Goal: Check status: Check status

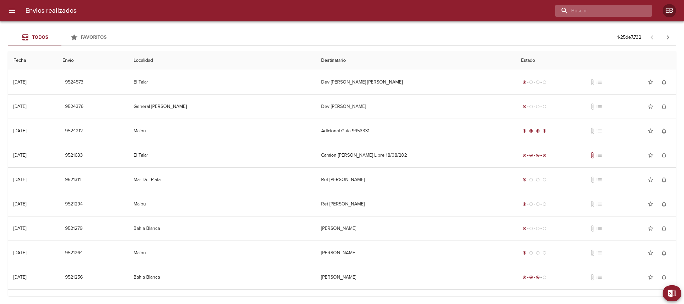
click at [610, 10] on input "buscar" at bounding box center [597, 11] width 85 height 12
paste input "R-0229-00023620"
drag, startPoint x: 600, startPoint y: 12, endPoint x: 571, endPoint y: 11, distance: 29.1
click at [571, 11] on input "R-0229-00023620" at bounding box center [597, 11] width 85 height 12
type input "023620"
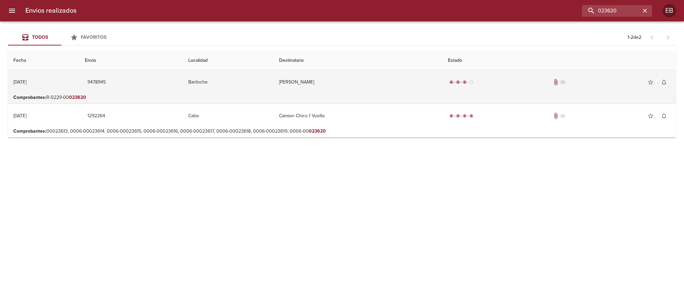
click at [324, 82] on td "[PERSON_NAME]" at bounding box center [358, 82] width 169 height 24
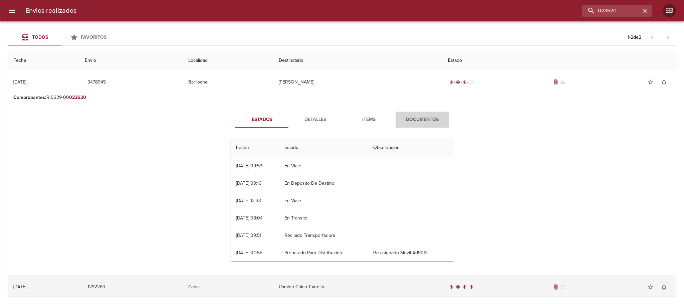
drag, startPoint x: 414, startPoint y: 119, endPoint x: 442, endPoint y: 173, distance: 60.3
click at [415, 119] on span "Documentos" at bounding box center [422, 120] width 45 height 8
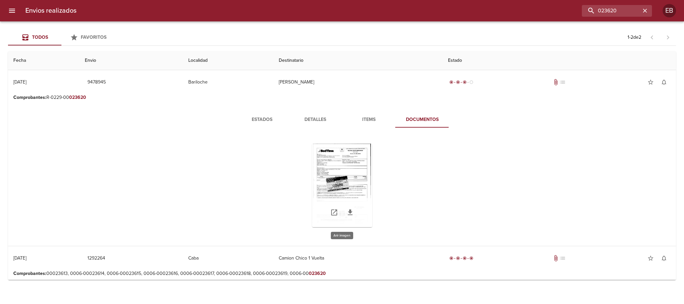
click at [350, 170] on div "Tabla de envíos del cliente" at bounding box center [342, 185] width 60 height 83
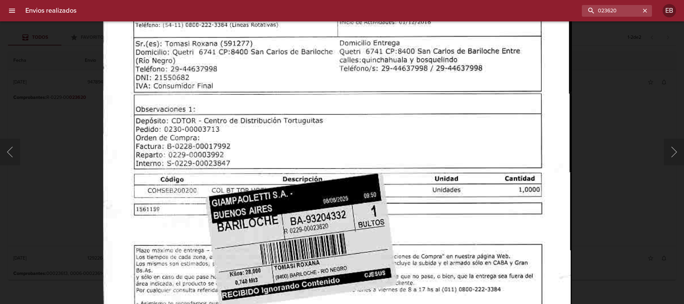
click at [446, 257] on img "Lightbox" at bounding box center [337, 250] width 469 height 675
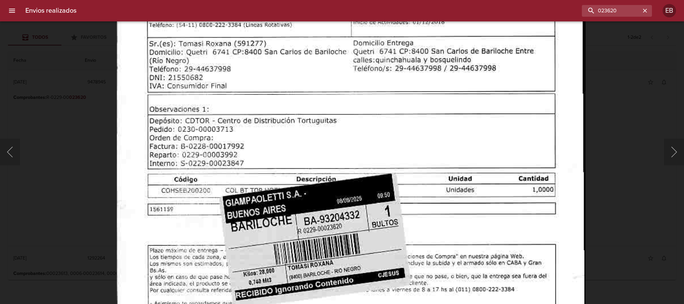
click at [454, 131] on img "Lightbox" at bounding box center [351, 250] width 469 height 675
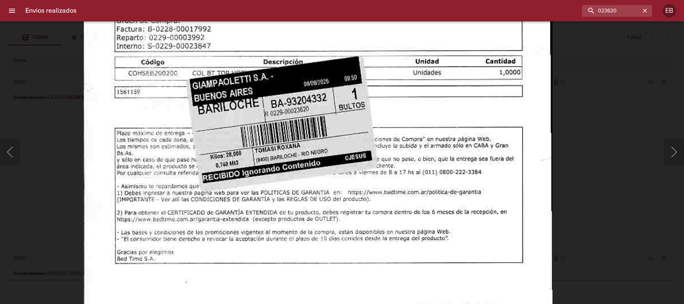
click at [436, 120] on img "Lightbox" at bounding box center [318, 133] width 469 height 675
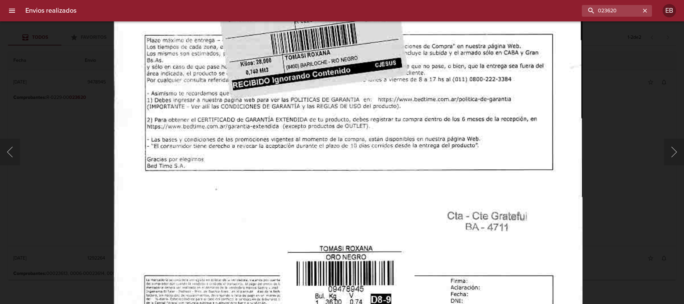
click at [458, 113] on img "Lightbox" at bounding box center [348, 40] width 469 height 675
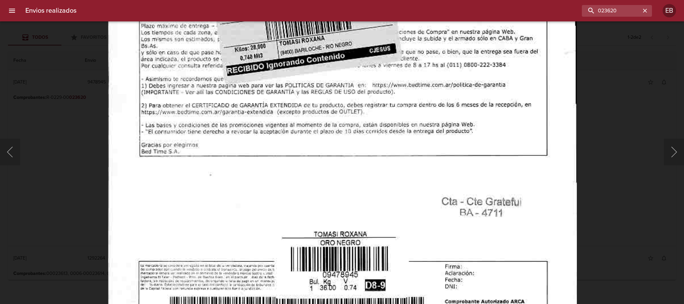
click at [445, 202] on img "Lightbox" at bounding box center [342, 25] width 469 height 675
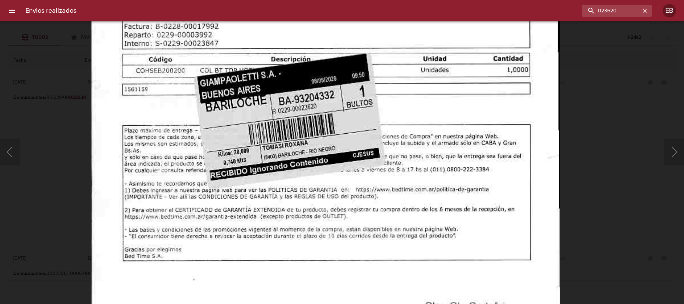
click at [402, 231] on img "Lightbox" at bounding box center [325, 130] width 469 height 675
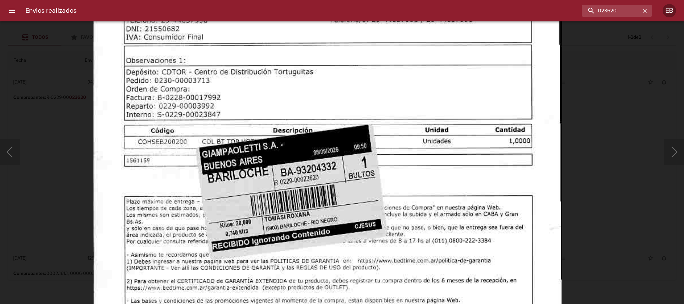
click at [414, 240] on img "Lightbox" at bounding box center [327, 201] width 469 height 675
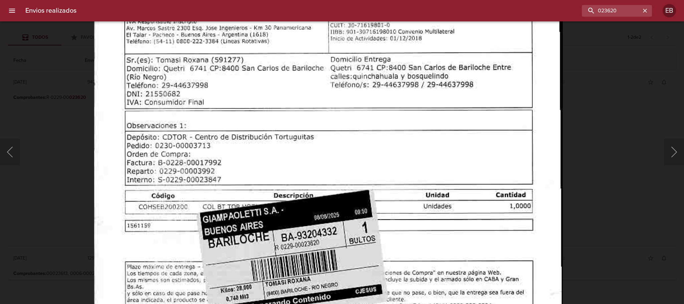
click at [423, 222] on img "Lightbox" at bounding box center [328, 266] width 469 height 675
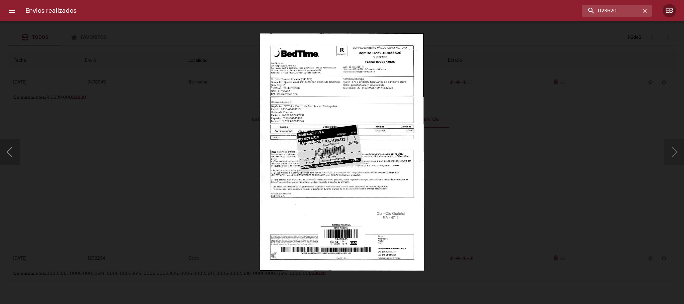
click at [12, 149] on button "Anterior" at bounding box center [10, 152] width 20 height 27
click at [646, 9] on icon "button" at bounding box center [645, 10] width 7 height 7
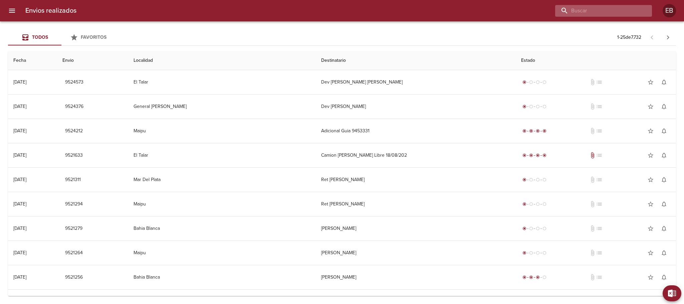
click at [603, 9] on input "buscar" at bounding box center [597, 11] width 85 height 12
paste input "R-0229-00023620"
drag, startPoint x: 601, startPoint y: 10, endPoint x: 560, endPoint y: 4, distance: 41.8
click at [560, 5] on input "R-0229-00023620" at bounding box center [597, 11] width 85 height 12
type input "23620"
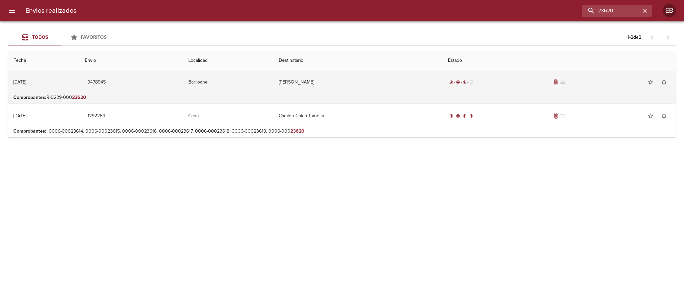
click at [327, 82] on td "[PERSON_NAME]" at bounding box center [357, 82] width 169 height 24
